Goal: Task Accomplishment & Management: Manage account settings

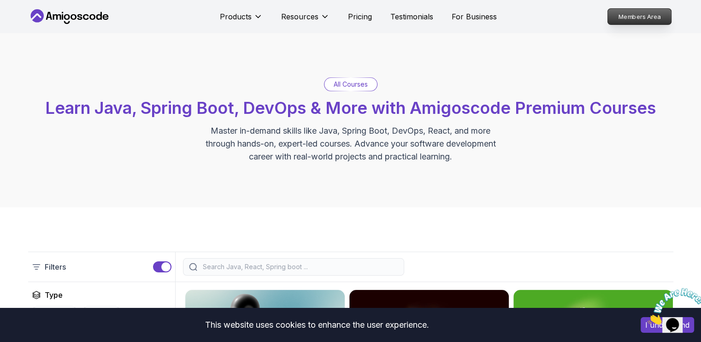
click at [638, 18] on p "Members Area" at bounding box center [640, 17] width 64 height 16
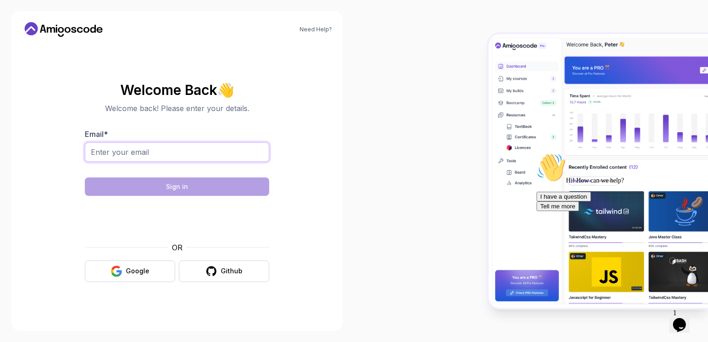
click at [206, 146] on input "Email *" at bounding box center [177, 151] width 184 height 19
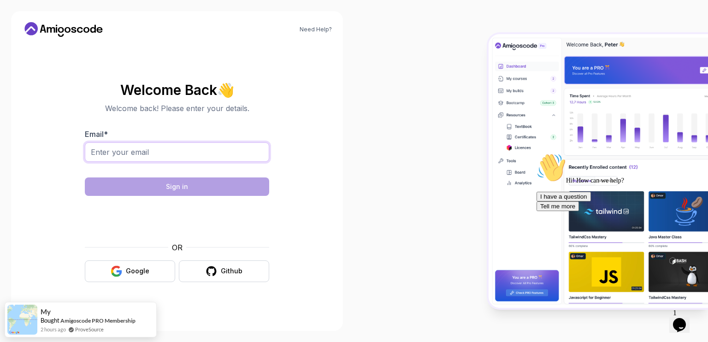
type input "[EMAIL_ADDRESS][DOMAIN_NAME]"
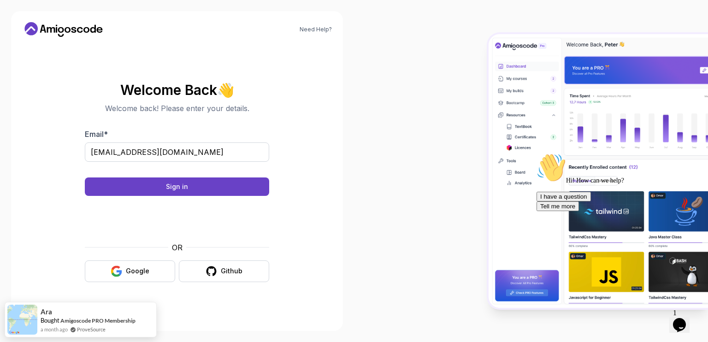
click at [493, 93] on body "Need Help? Welcome Back 👋 Welcome back! Please enter your details. Email * [EMA…" at bounding box center [354, 171] width 708 height 342
click at [254, 185] on button "Sign in" at bounding box center [177, 187] width 184 height 18
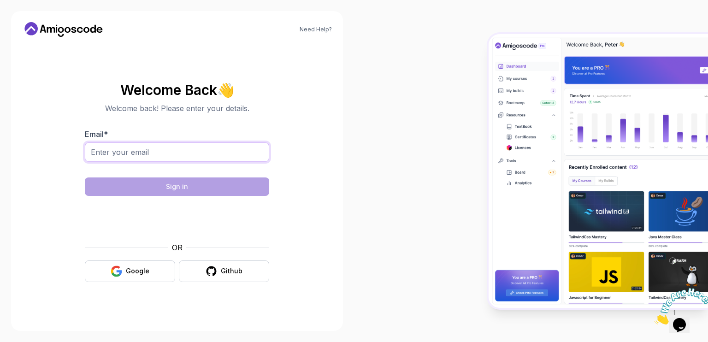
click at [173, 152] on input "Email *" at bounding box center [177, 151] width 184 height 19
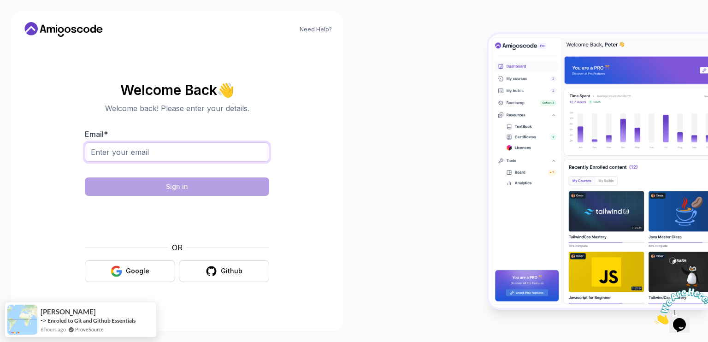
type input "[EMAIL_ADDRESS][DOMAIN_NAME]"
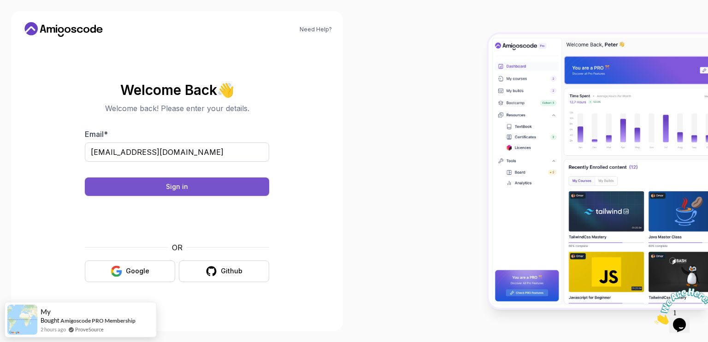
click at [211, 187] on button "Sign in" at bounding box center [177, 187] width 184 height 18
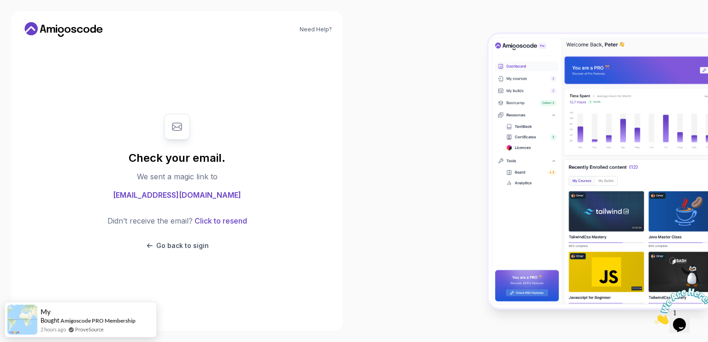
click at [485, 99] on body "Need Help? Check your email. We sent a magic link to 45921326@mynwu.ac.za Didn’…" at bounding box center [354, 171] width 708 height 342
